Goal: Information Seeking & Learning: Learn about a topic

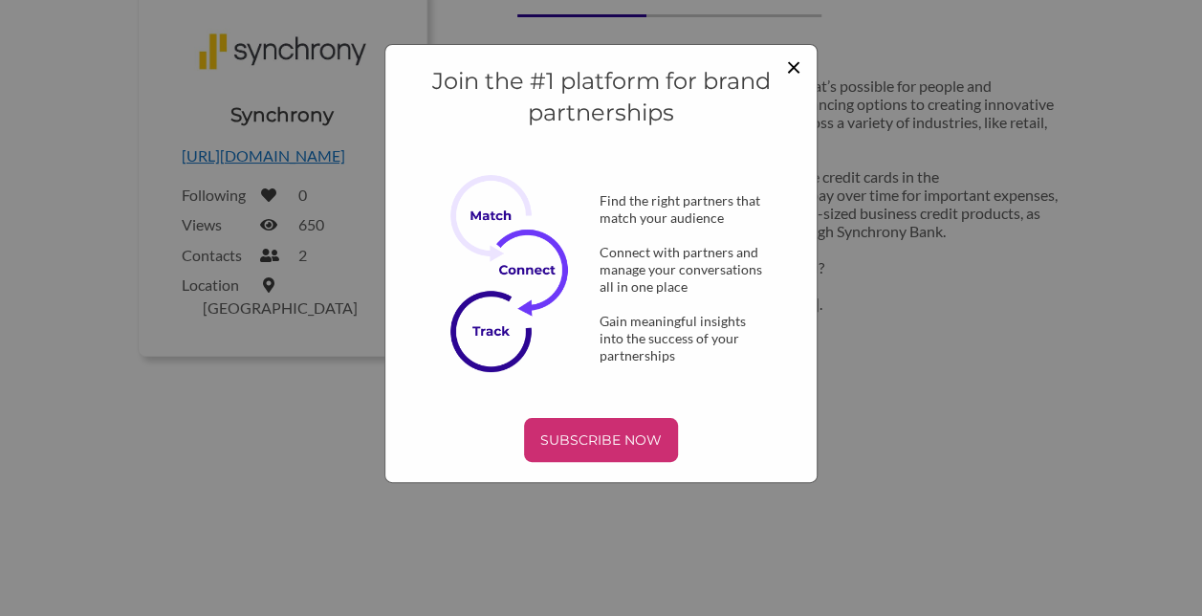
click at [798, 67] on span "×" at bounding box center [793, 66] width 15 height 33
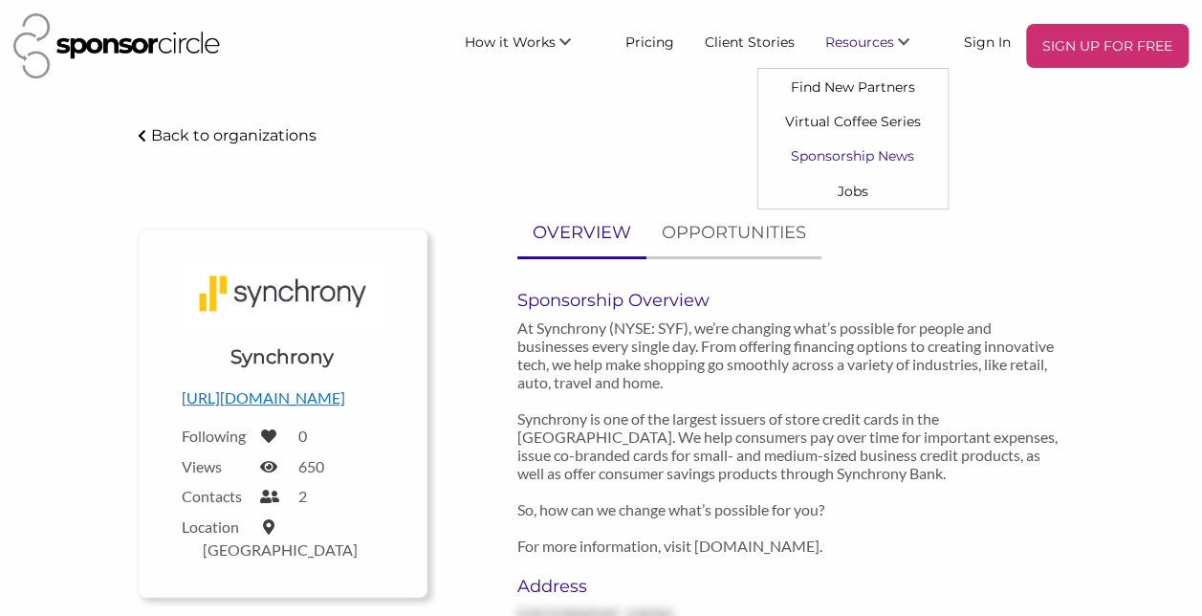
click at [867, 151] on link "Sponsorship News" at bounding box center [852, 156] width 189 height 34
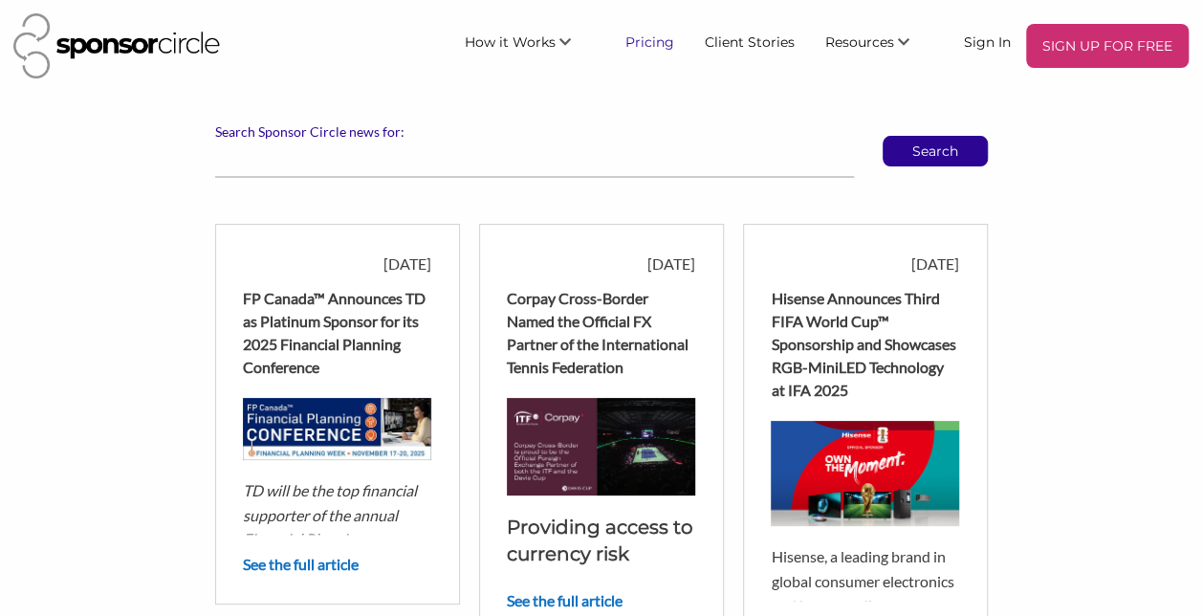
click at [651, 41] on link "Pricing" at bounding box center [649, 41] width 79 height 34
